Goal: Use online tool/utility: Utilize a website feature to perform a specific function

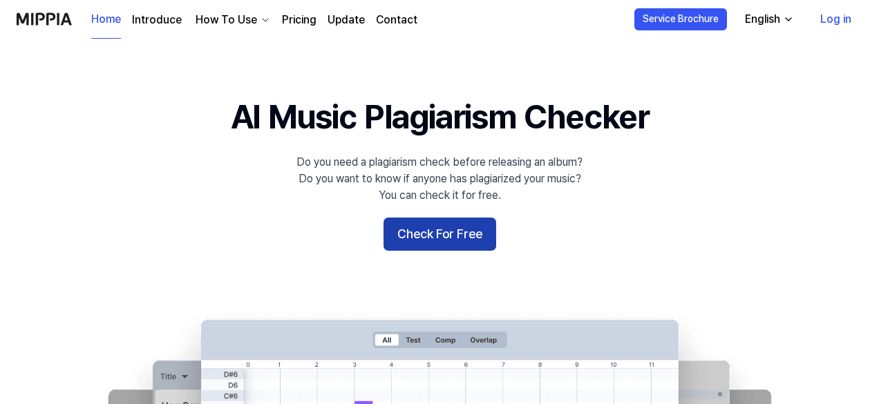
click at [447, 232] on button "Check For Free" at bounding box center [440, 234] width 113 height 33
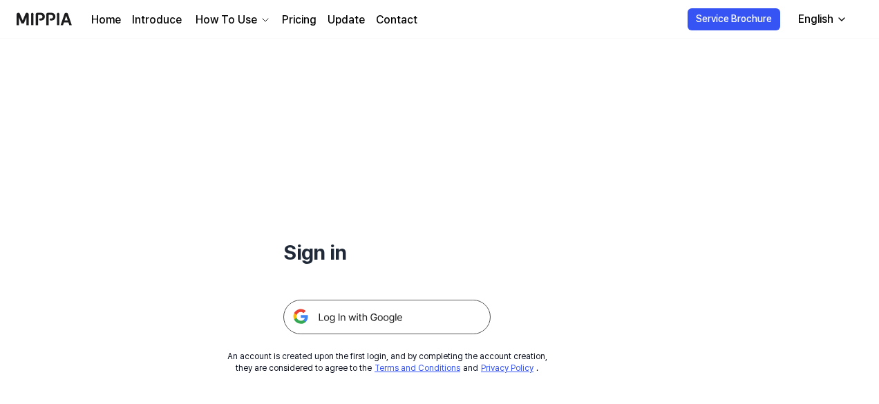
click at [348, 312] on img at bounding box center [386, 317] width 207 height 35
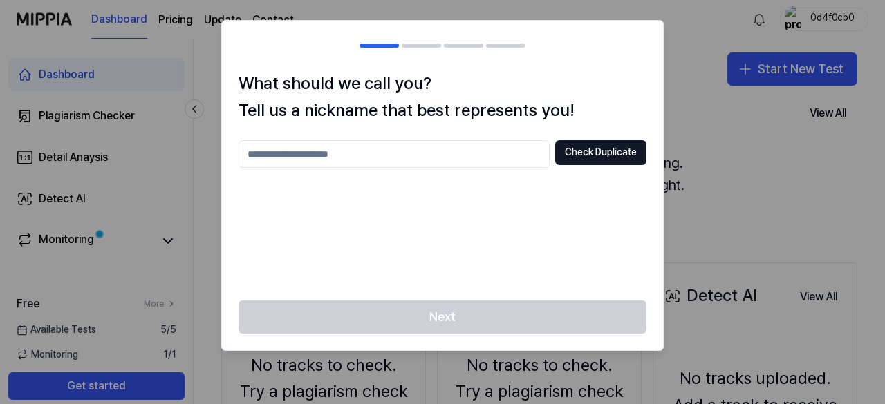
click at [403, 155] on input "text" at bounding box center [393, 154] width 311 height 28
type input "********"
click at [621, 151] on button "Check Duplicate" at bounding box center [600, 152] width 91 height 25
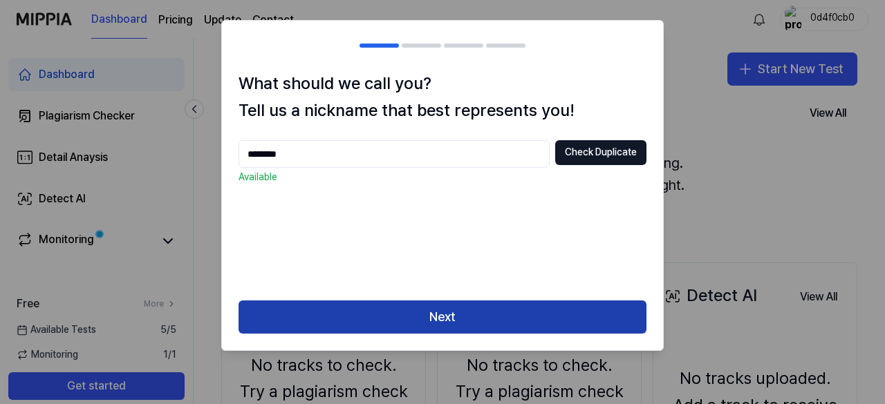
click at [445, 310] on button "Next" at bounding box center [442, 317] width 408 height 33
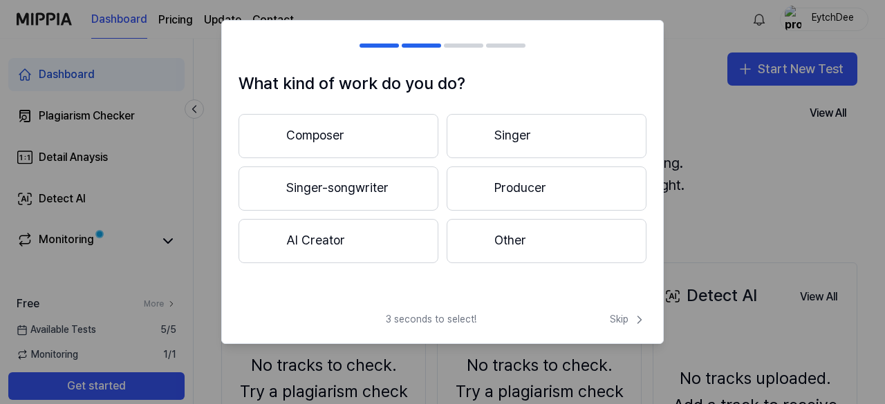
click at [500, 247] on button "Other" at bounding box center [547, 241] width 200 height 44
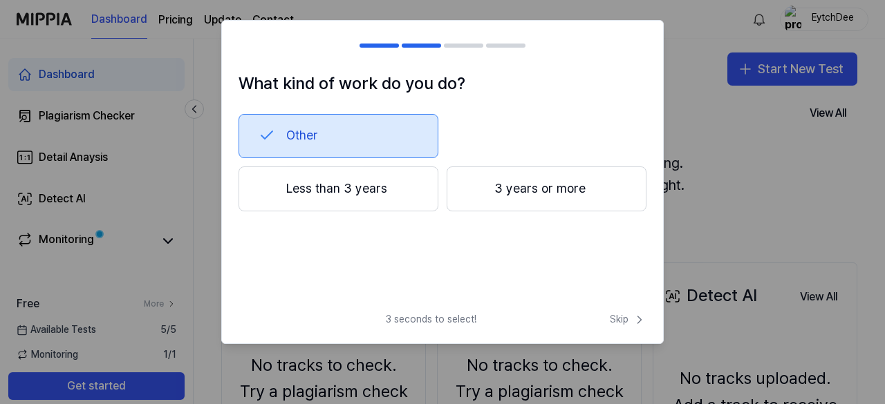
click at [366, 196] on button "Less than 3 years" at bounding box center [338, 190] width 200 height 46
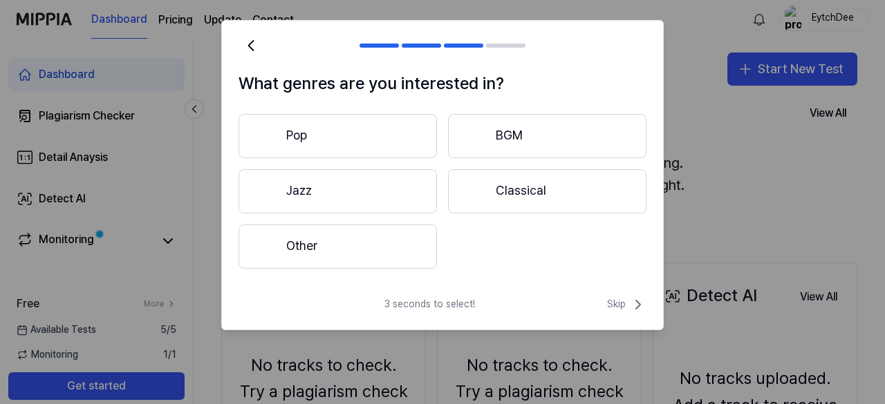
click at [341, 234] on button "Other" at bounding box center [337, 247] width 198 height 44
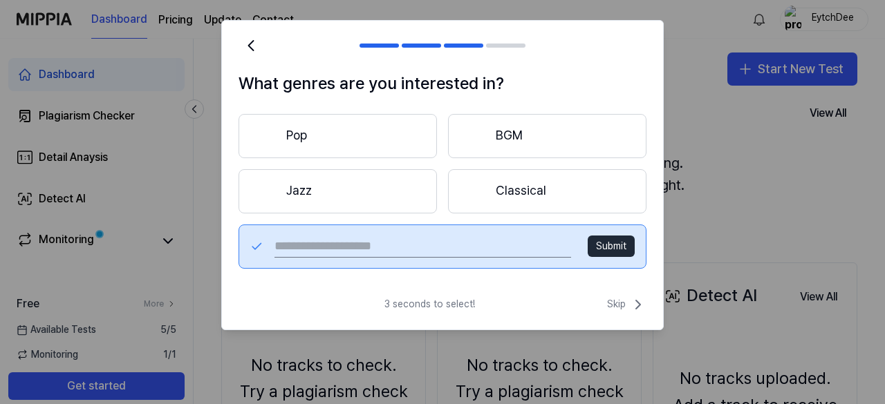
click at [335, 181] on button "Jazz" at bounding box center [337, 191] width 198 height 44
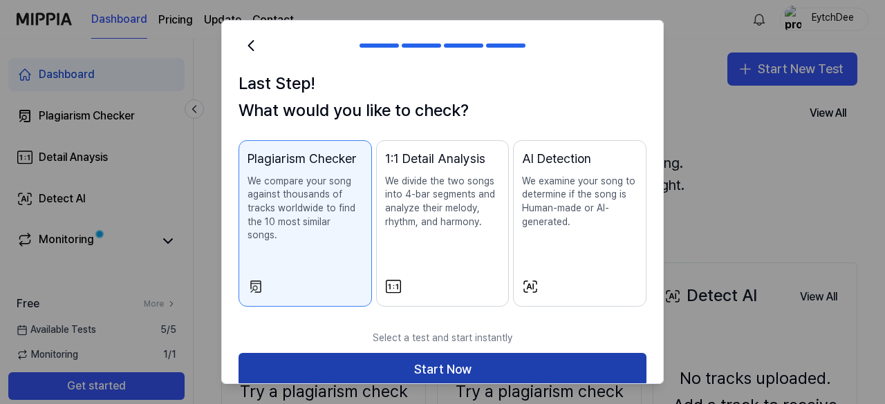
click at [483, 354] on button "Start Now" at bounding box center [442, 369] width 408 height 33
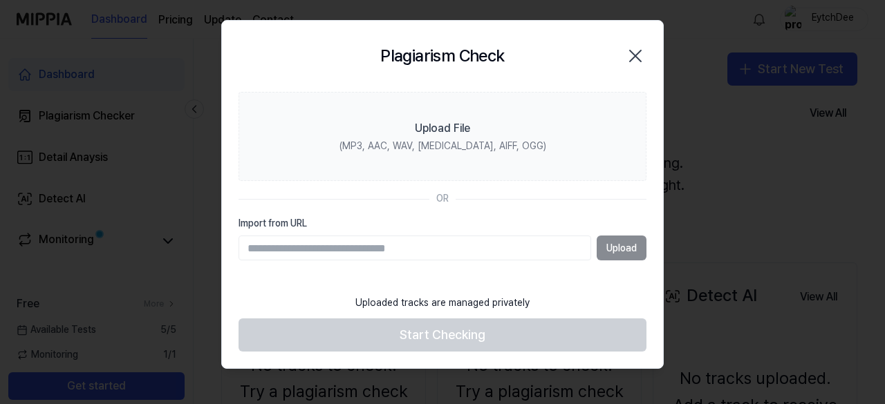
click at [614, 244] on div "Upload" at bounding box center [442, 248] width 408 height 25
click at [514, 251] on input "Import from URL" at bounding box center [414, 248] width 353 height 25
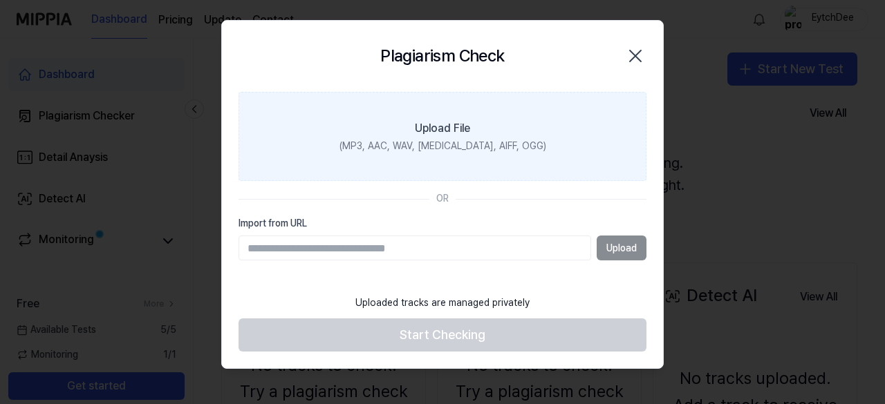
click at [455, 130] on div "Upload File" at bounding box center [442, 128] width 55 height 17
click at [0, 0] on input "Upload File (MP3, AAC, WAV, FLAC, AIFF, OGG)" at bounding box center [0, 0] width 0 height 0
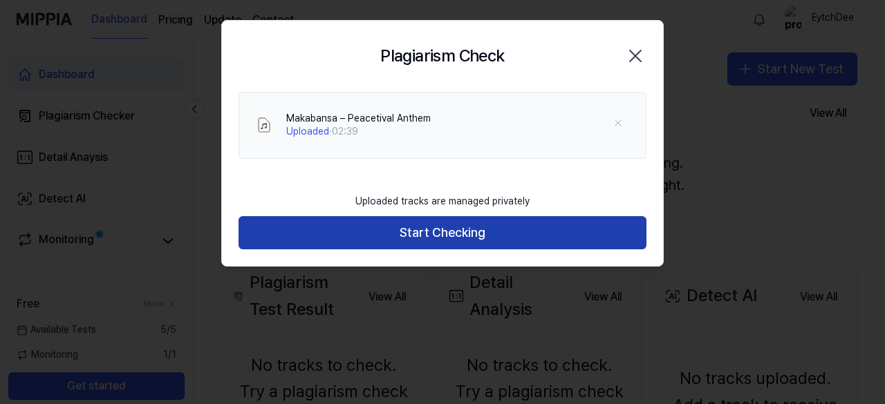
click at [484, 230] on button "Start Checking" at bounding box center [442, 232] width 408 height 33
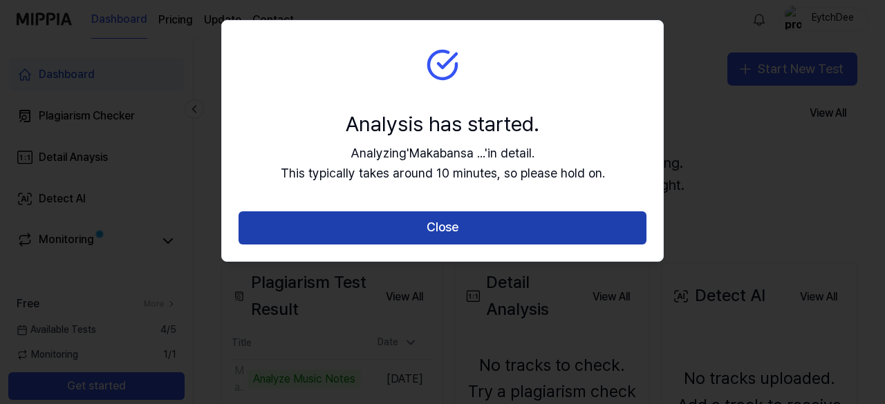
click at [481, 236] on button "Close" at bounding box center [442, 228] width 408 height 33
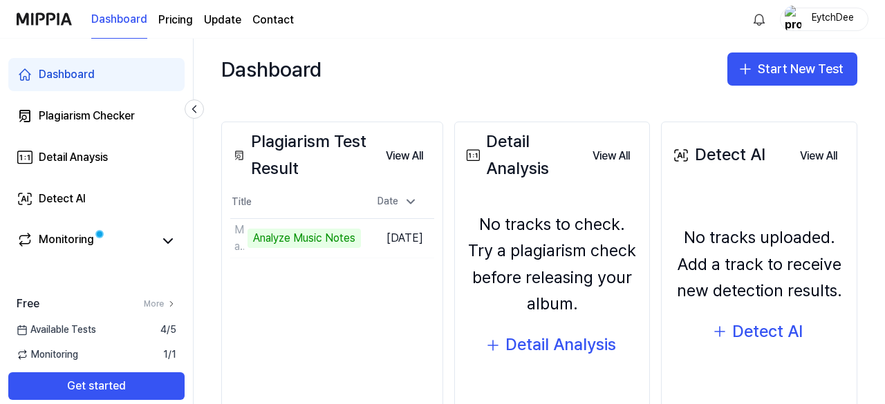
scroll to position [143, 0]
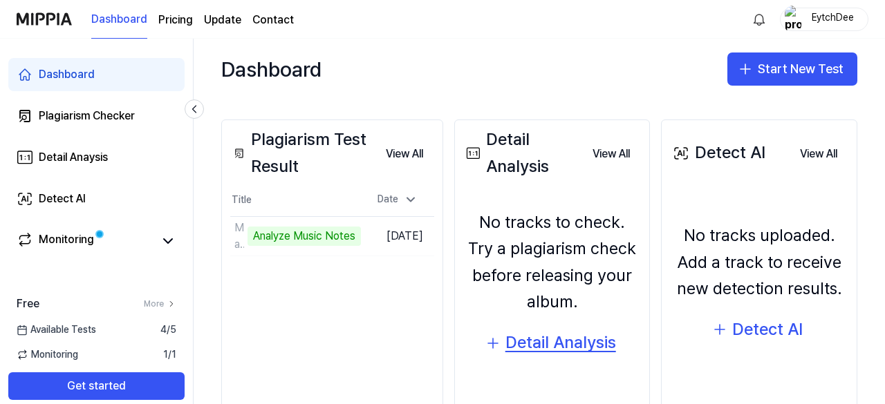
click at [536, 334] on div "Detail Analysis" at bounding box center [560, 343] width 111 height 26
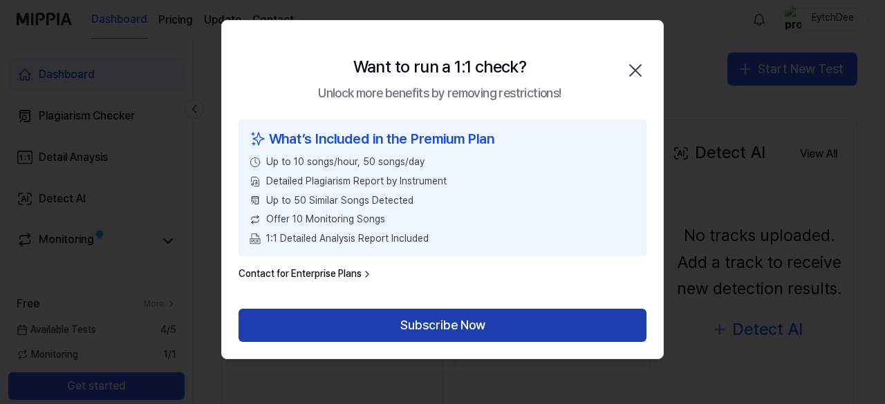
click at [526, 329] on button "Subscribe Now" at bounding box center [442, 325] width 408 height 33
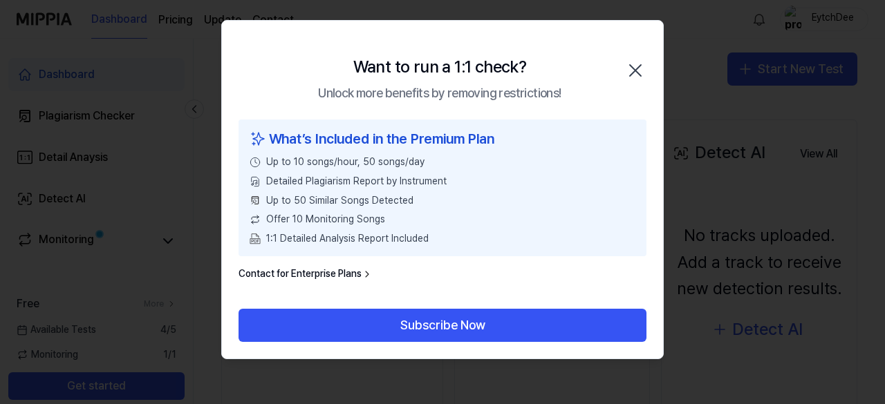
click at [630, 79] on icon "button" at bounding box center [635, 70] width 22 height 22
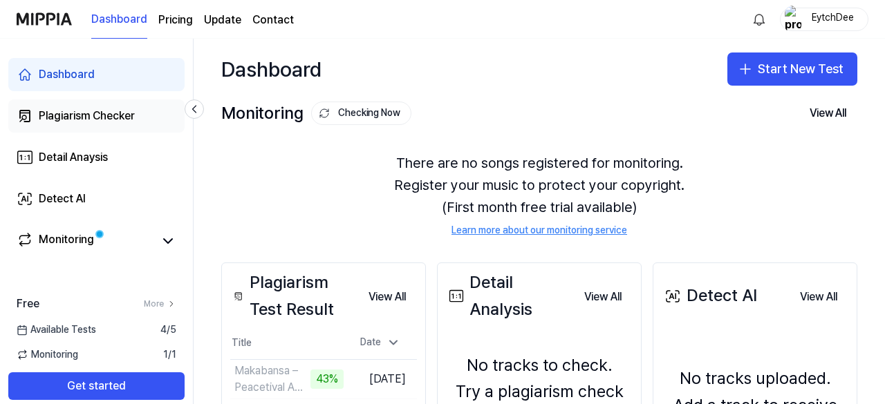
click at [101, 115] on div "Plagiarism Checker" at bounding box center [87, 116] width 96 height 17
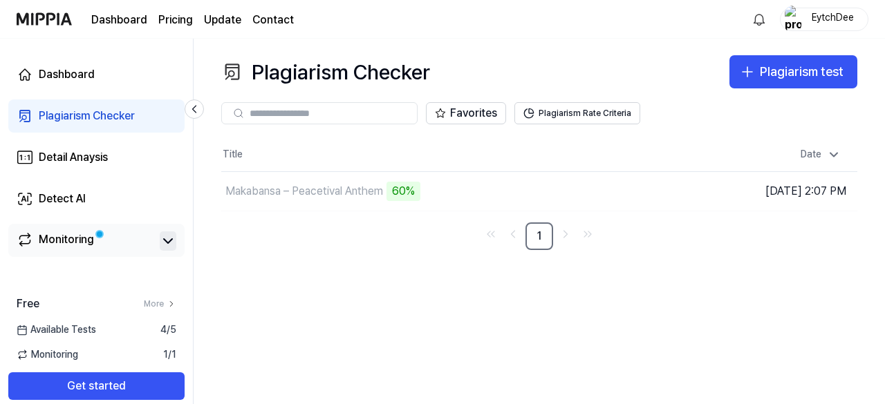
click at [167, 241] on icon at bounding box center [168, 241] width 17 height 17
click at [167, 241] on icon at bounding box center [168, 241] width 8 height 4
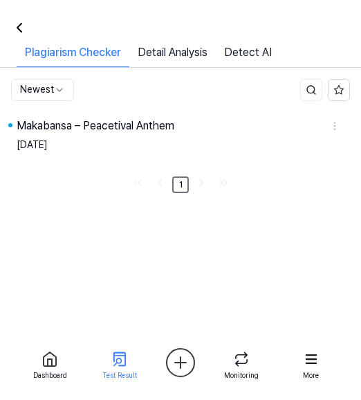
click at [120, 360] on icon at bounding box center [117, 361] width 8 height 8
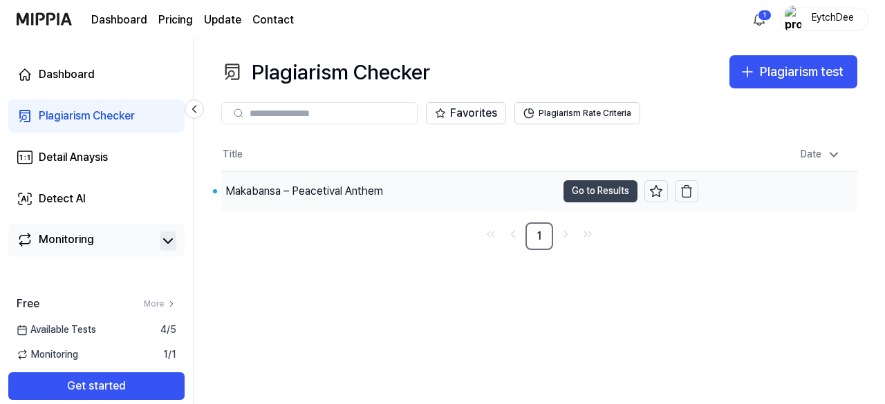
click at [614, 195] on button "Go to Results" at bounding box center [600, 191] width 74 height 22
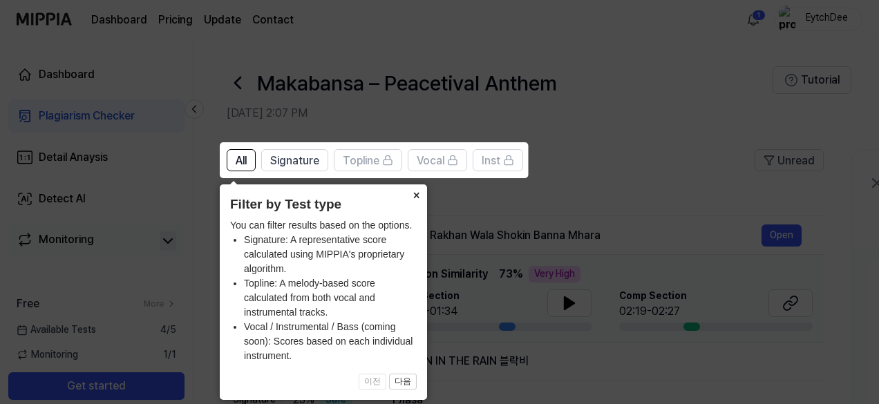
click at [413, 198] on button "×" at bounding box center [416, 194] width 22 height 19
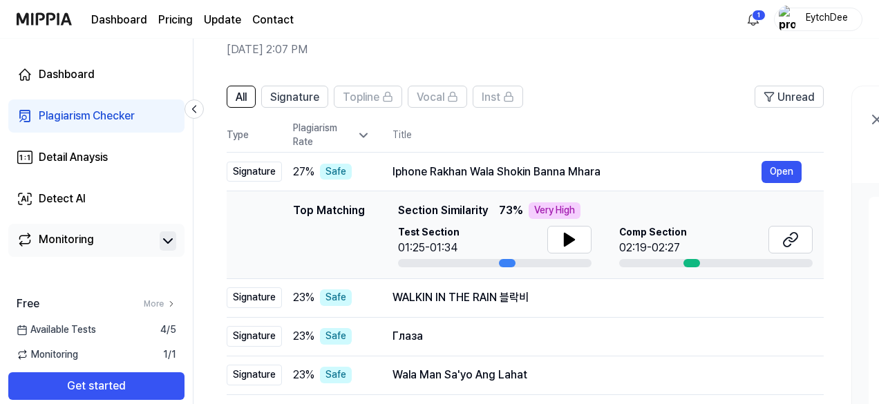
scroll to position [65, 0]
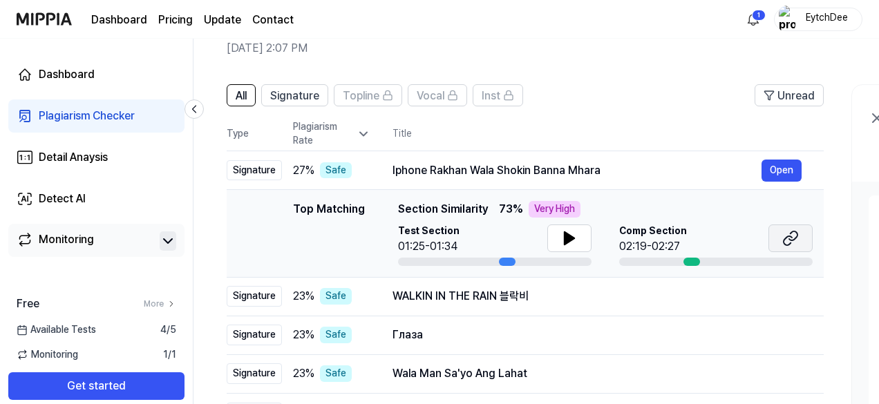
click at [791, 235] on icon at bounding box center [791, 238] width 17 height 17
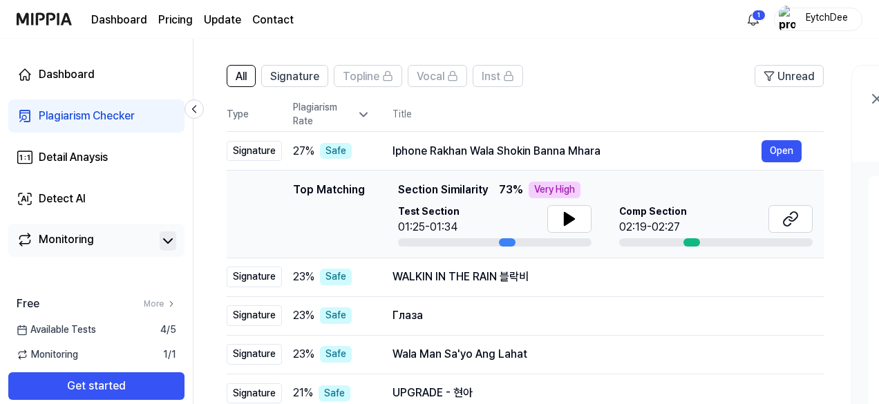
scroll to position [153, 0]
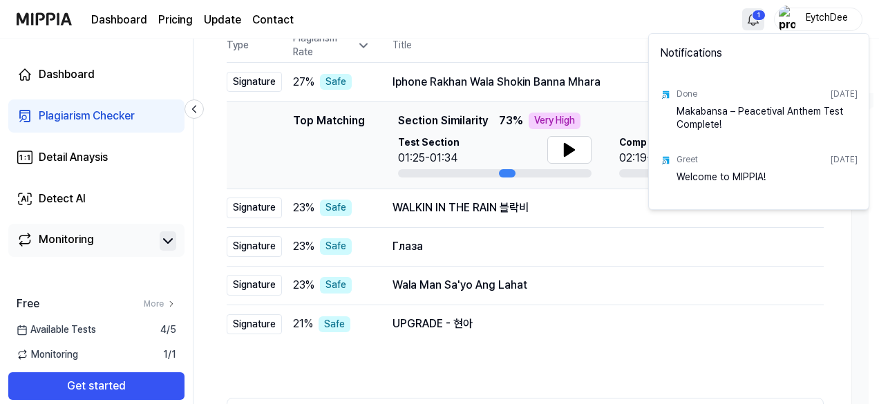
click at [755, 17] on html "Dashboard Pricing Update Contact 1 EytchDee Dashboard Plagiarism Checker Detail…" at bounding box center [439, 49] width 879 height 404
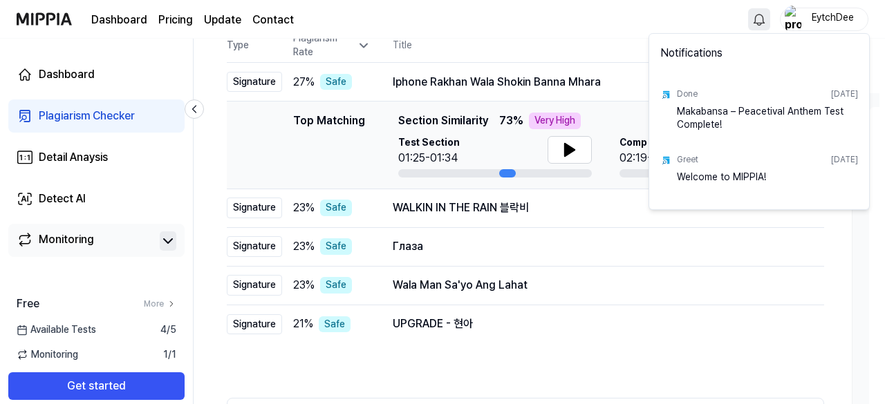
click at [755, 17] on html "Dashboard Pricing Update Contact EytchDee Dashboard Plagiarism Checker Detail A…" at bounding box center [442, 49] width 885 height 404
